Goal: Information Seeking & Learning: Learn about a topic

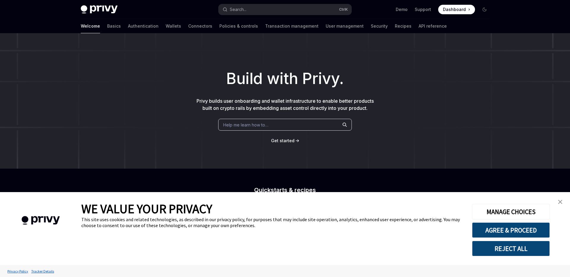
click at [451, 10] on span "Dashboard" at bounding box center [454, 10] width 23 height 6
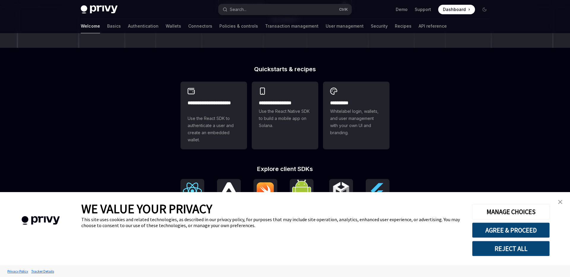
scroll to position [120, 0]
click at [419, 27] on link "API reference" at bounding box center [433, 26] width 28 height 14
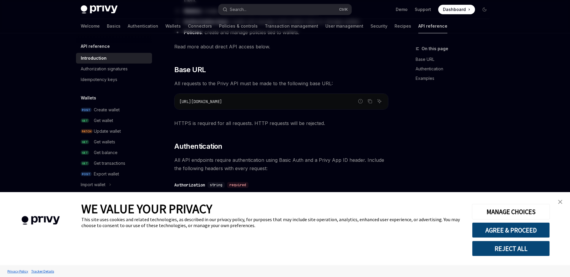
type textarea "*"
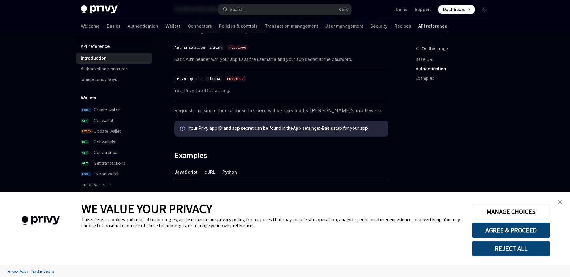
scroll to position [359, 0]
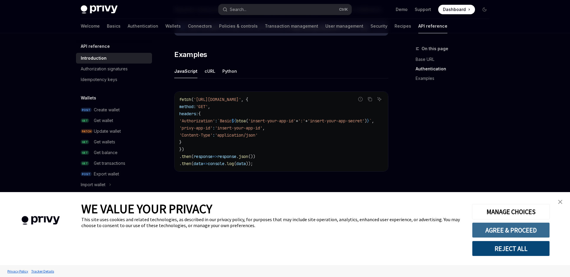
click at [487, 232] on button "AGREE & PROCEED" at bounding box center [511, 229] width 78 height 15
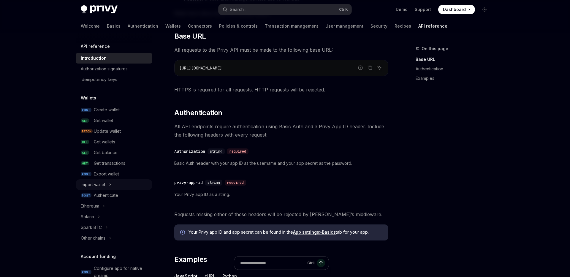
scroll to position [154, 0]
type textarea "*"
